Goal: Check status: Check status

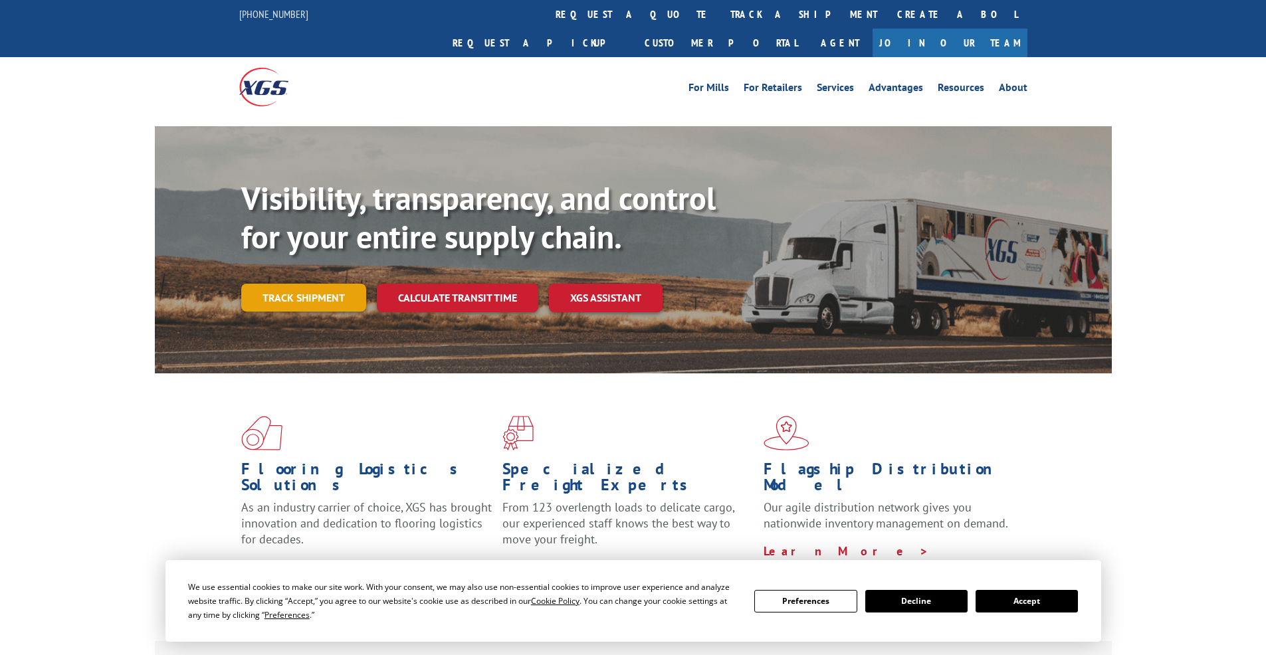
click at [331, 284] on link "Track shipment" at bounding box center [303, 298] width 125 height 28
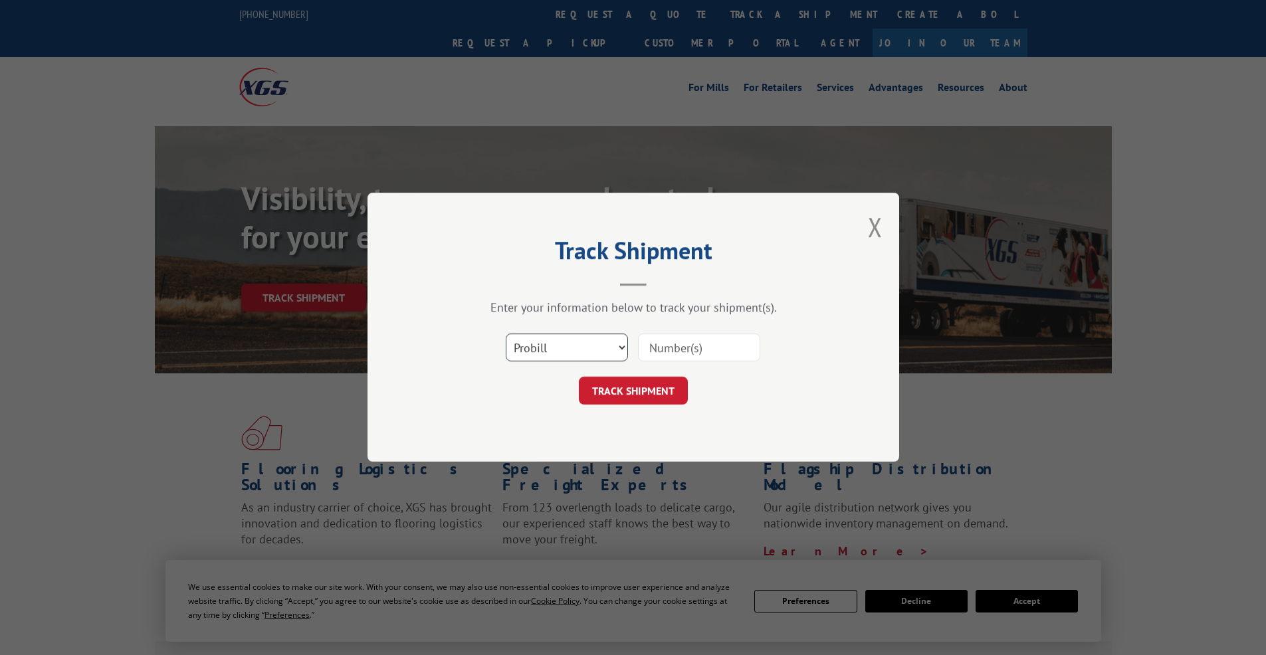
click at [597, 349] on select "Select category... Probill BOL PO" at bounding box center [567, 348] width 122 height 28
select select "po"
click at [506, 334] on select "Select category... Probill BOL PO" at bounding box center [567, 348] width 122 height 28
click at [679, 353] on input at bounding box center [699, 348] width 122 height 28
type input "2847999"
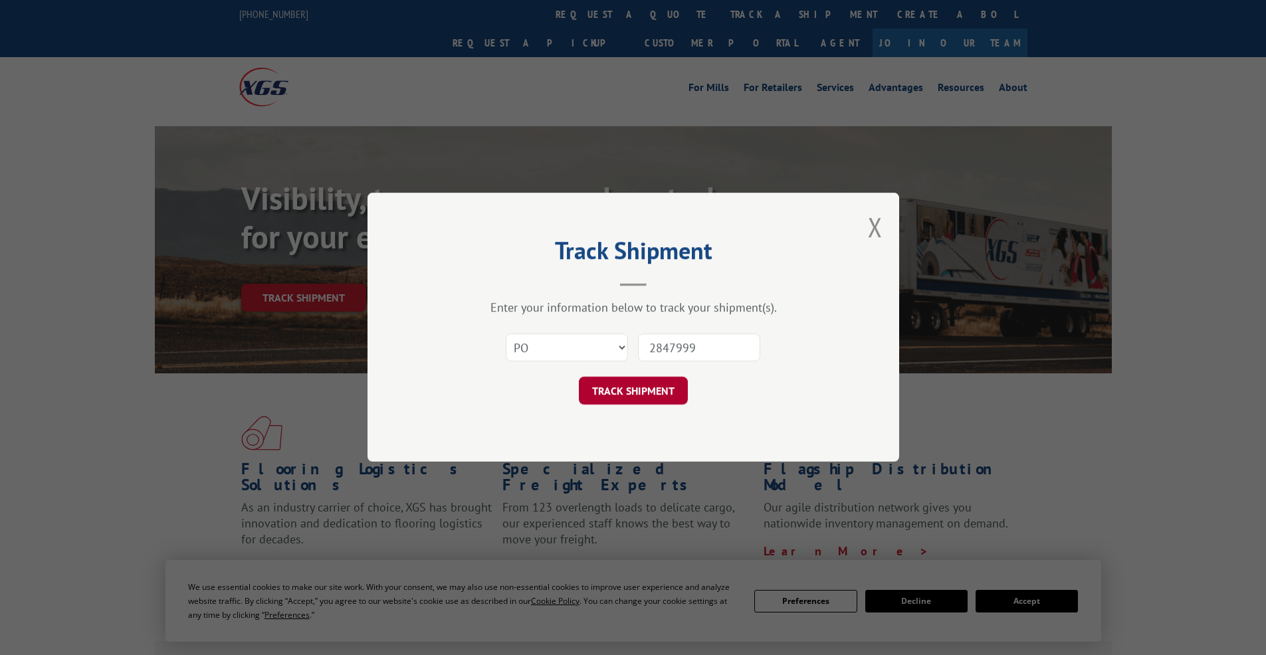
click at [671, 391] on button "TRACK SHIPMENT" at bounding box center [633, 391] width 109 height 28
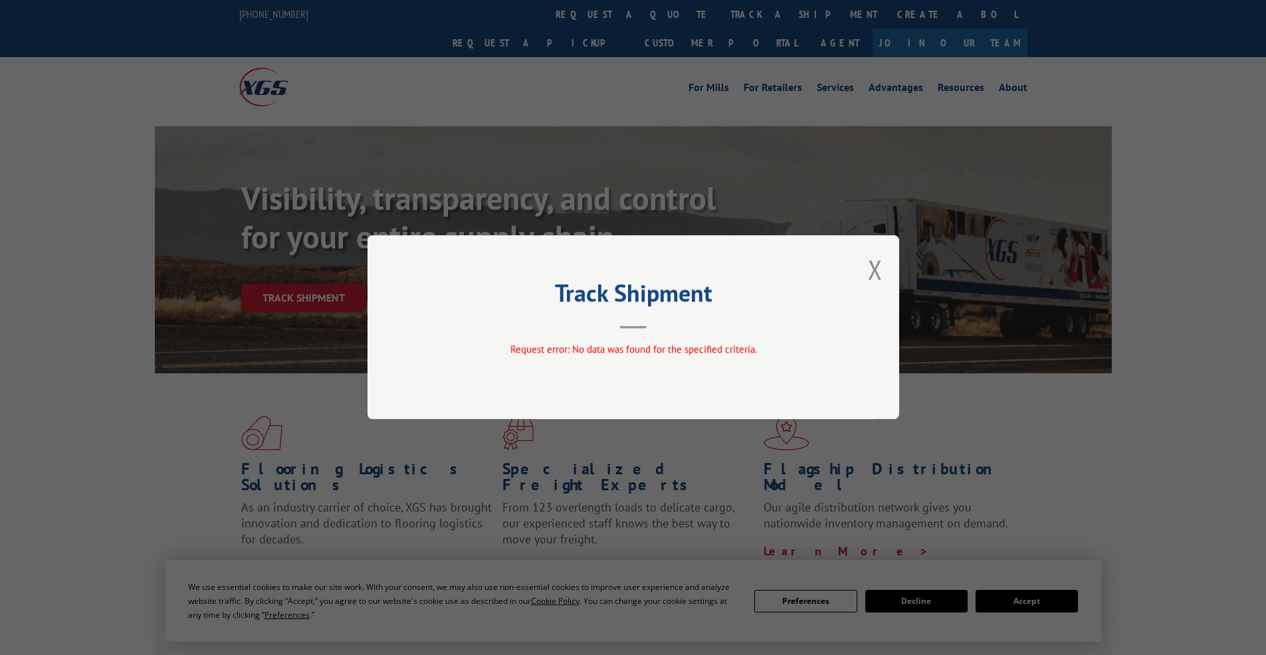
click at [885, 273] on div "Track Shipment Request error: No data was found for the specified criteria." at bounding box center [632, 327] width 531 height 184
click at [872, 268] on button "Close modal" at bounding box center [875, 269] width 15 height 35
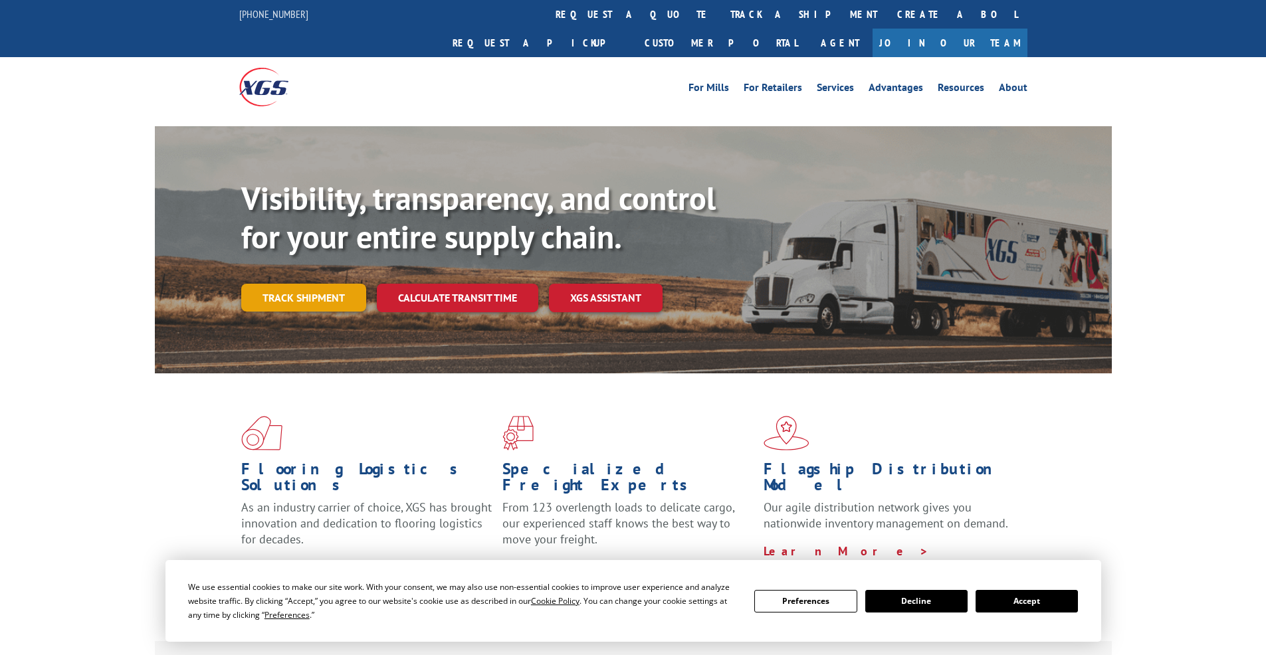
click at [326, 284] on link "Track shipment" at bounding box center [303, 298] width 125 height 28
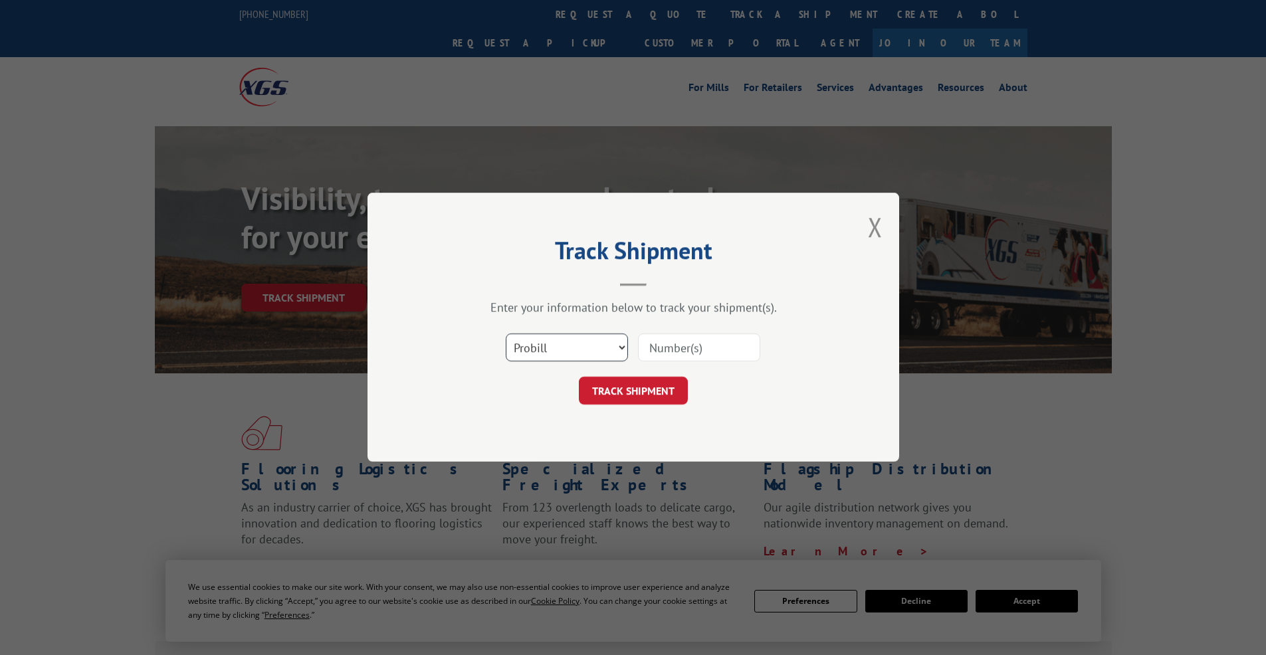
select select "po"
click at [506, 334] on select "Select category... Probill BOL PO" at bounding box center [567, 348] width 122 height 28
click at [686, 350] on input at bounding box center [699, 348] width 122 height 28
type input "295496021"
click at [678, 405] on button "TRACK SHIPMENT" at bounding box center [633, 391] width 109 height 28
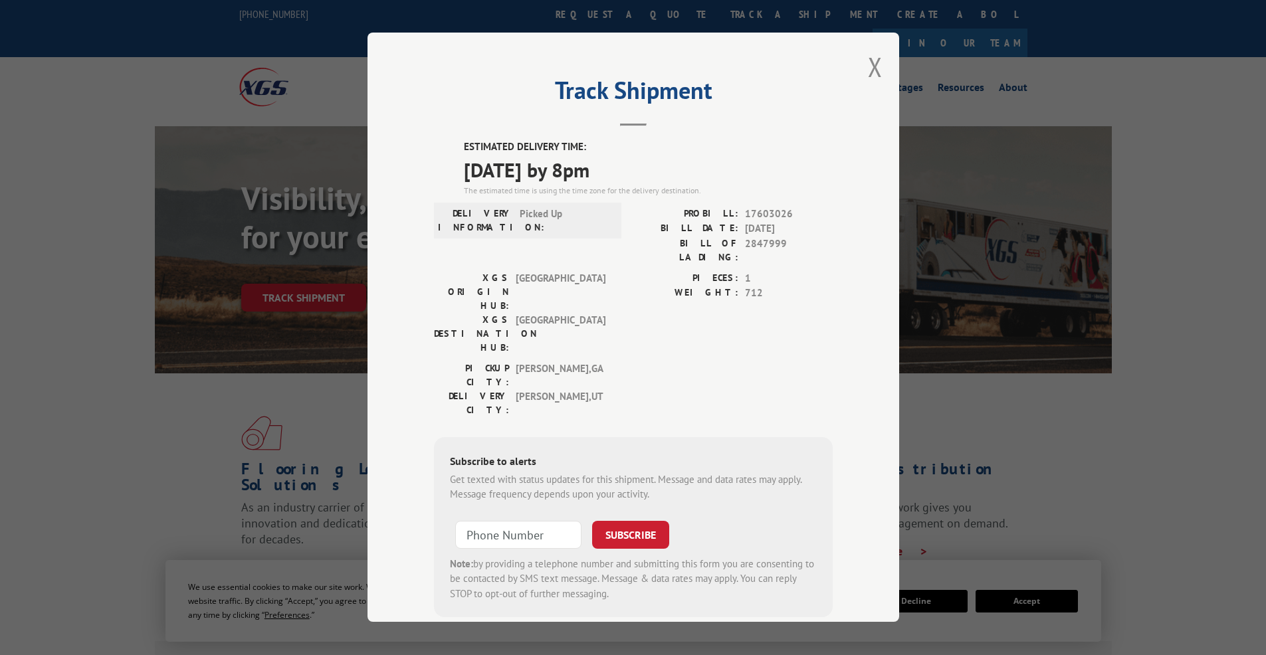
drag, startPoint x: 526, startPoint y: 476, endPoint x: 527, endPoint y: 453, distance: 23.3
click at [526, 513] on form "SUBSCRIBE Note: by providing a telephone number and submitting this form you ar…" at bounding box center [633, 557] width 367 height 89
click at [527, 521] on input "+1 (___) ___-____" at bounding box center [518, 535] width 126 height 28
type input "[PHONE_NUMBER]"
click at [610, 521] on button "SUBSCRIBE" at bounding box center [630, 535] width 77 height 28
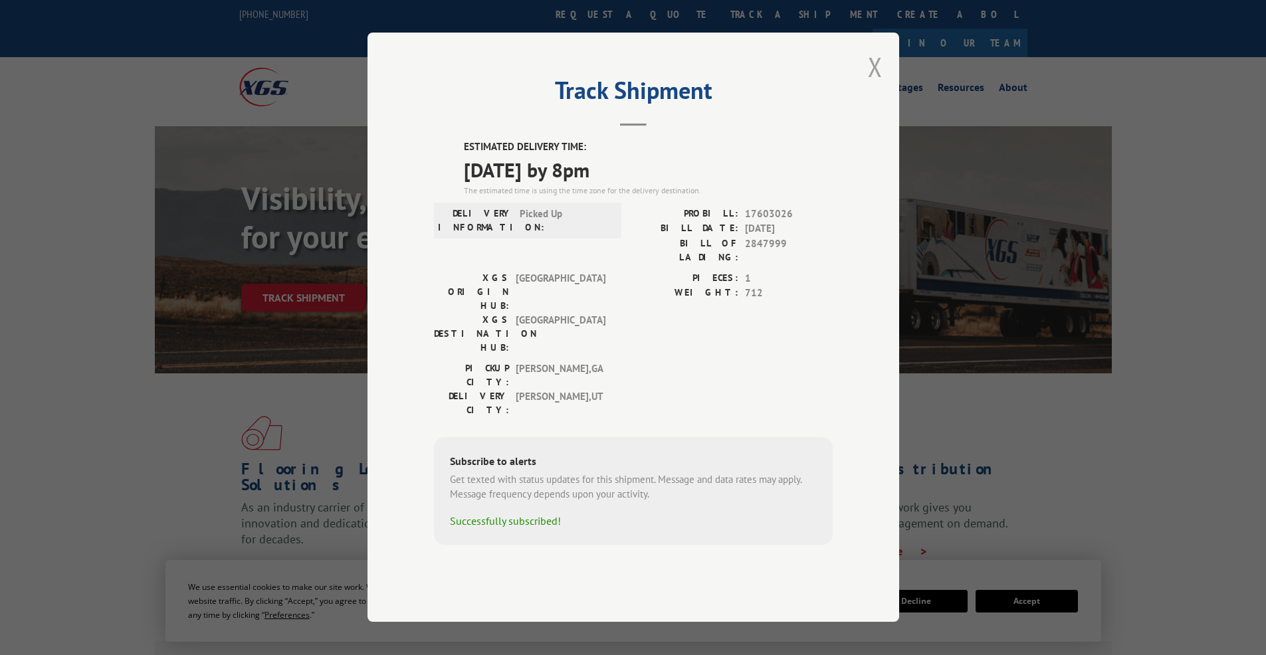
click at [876, 84] on button "Close modal" at bounding box center [875, 66] width 15 height 35
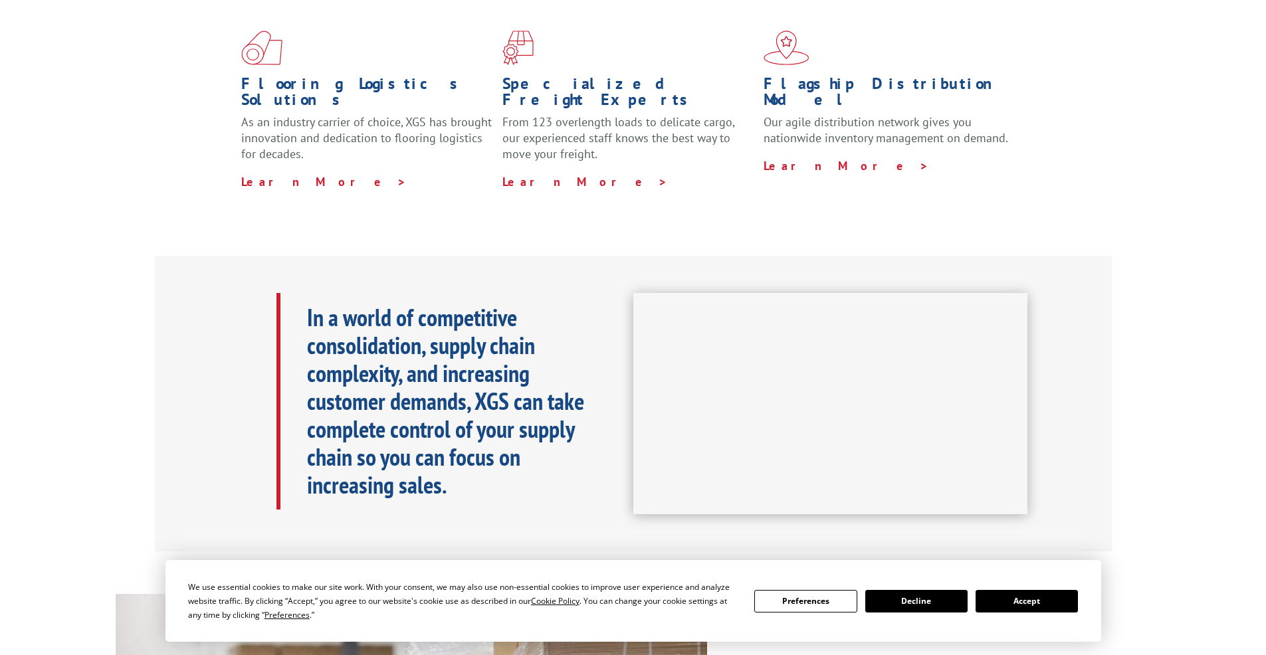
scroll to position [558, 0]
